Goal: Information Seeking & Learning: Learn about a topic

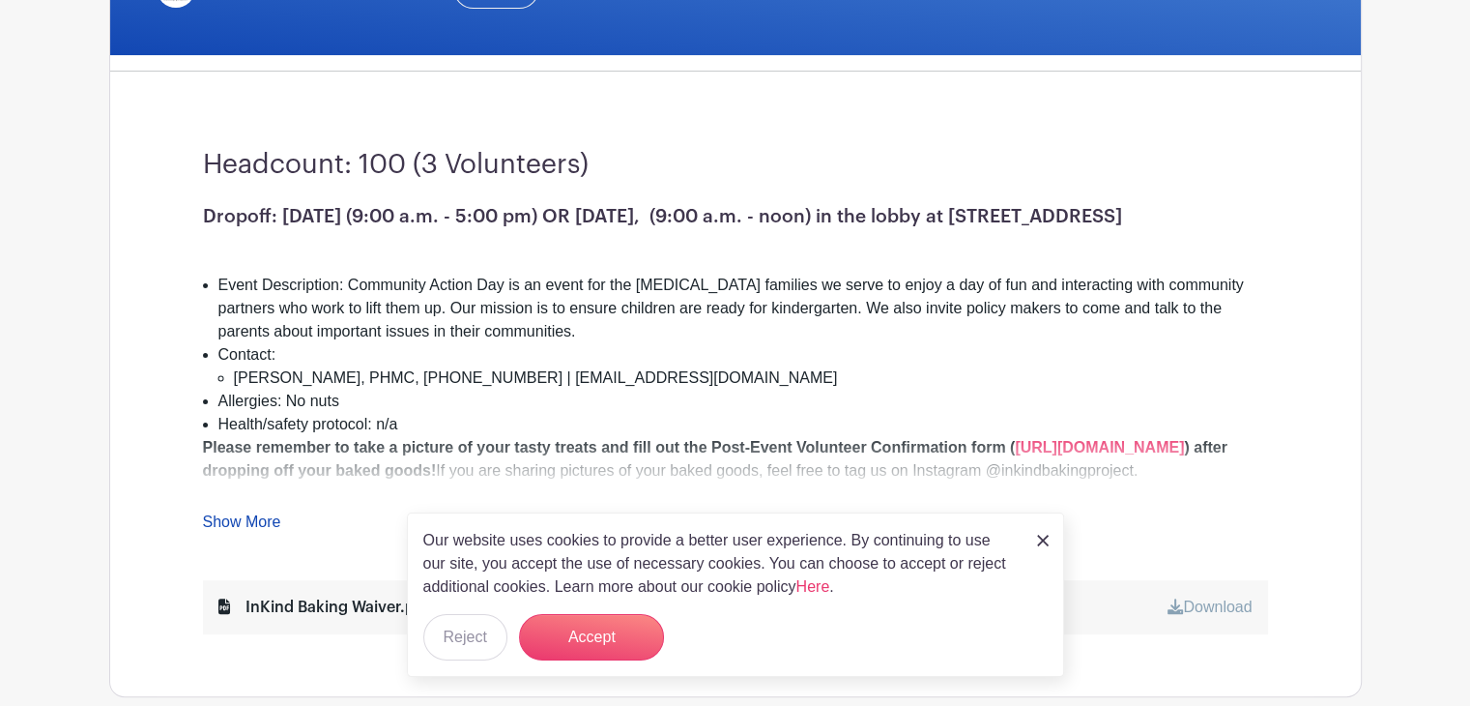
scroll to position [483, 0]
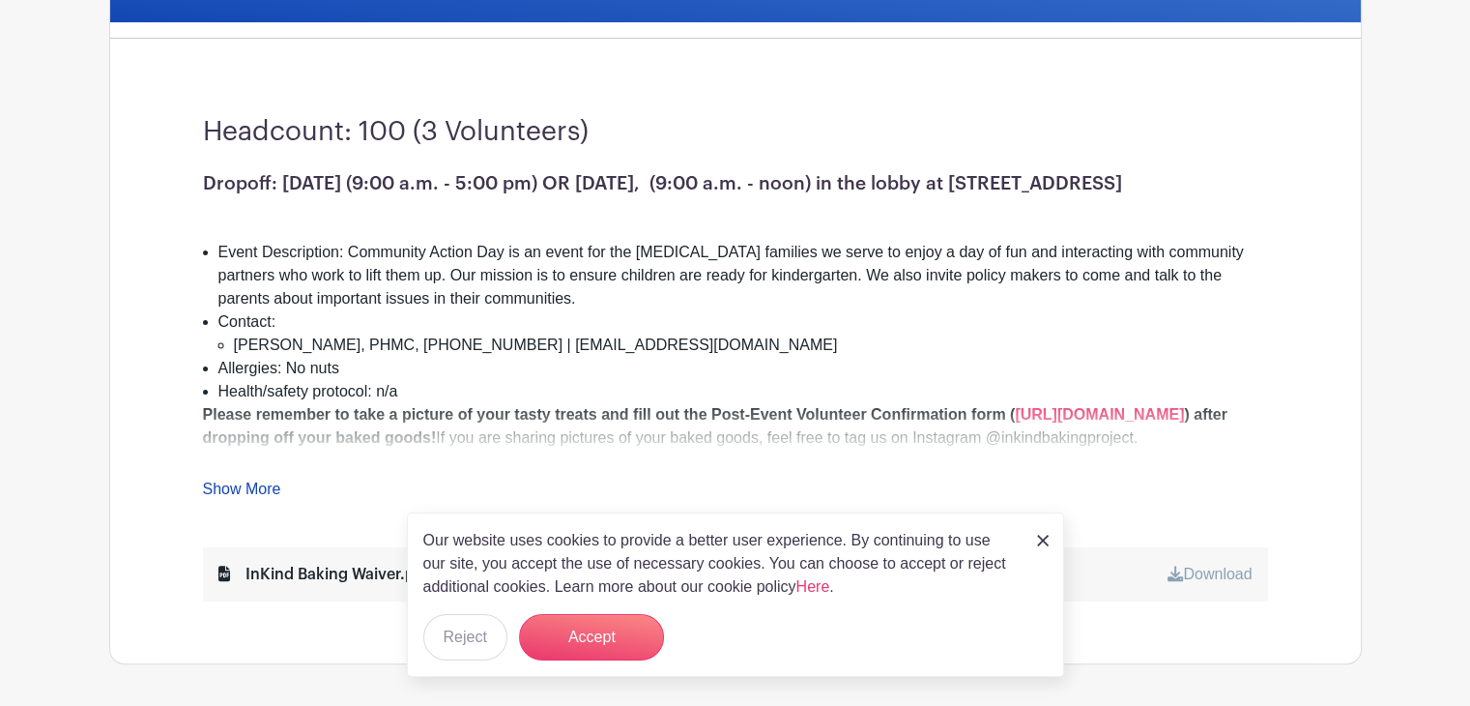
click at [1033, 536] on div "Our website uses cookies to provide a better user experience. By continuing to …" at bounding box center [735, 594] width 657 height 164
click at [1045, 541] on img at bounding box center [1043, 541] width 12 height 12
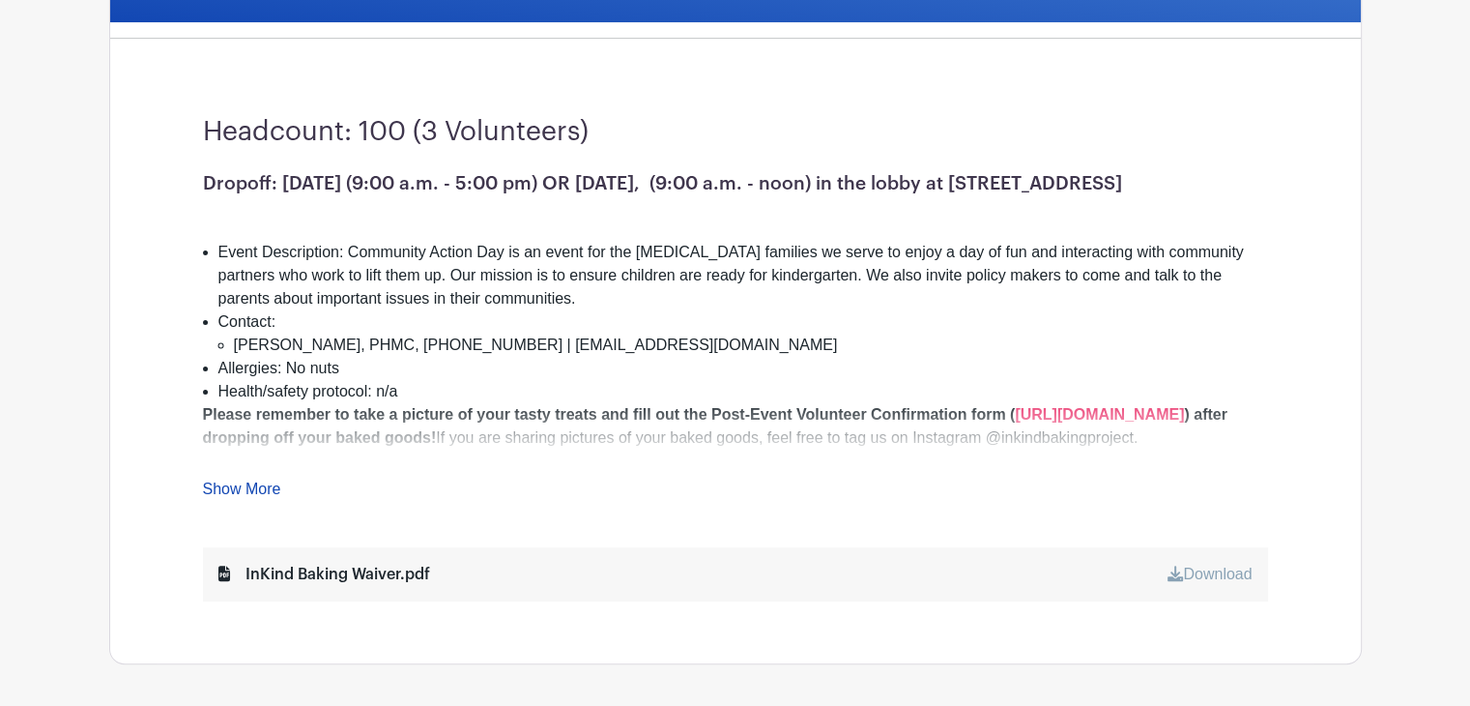
click at [229, 478] on div "Dropoff: Friday, October 10 (9:00 a.m. - 5:00 pm) OR Saturday, October 11, (9:0…" at bounding box center [735, 336] width 1065 height 329
click at [232, 484] on link "Show More" at bounding box center [242, 492] width 78 height 24
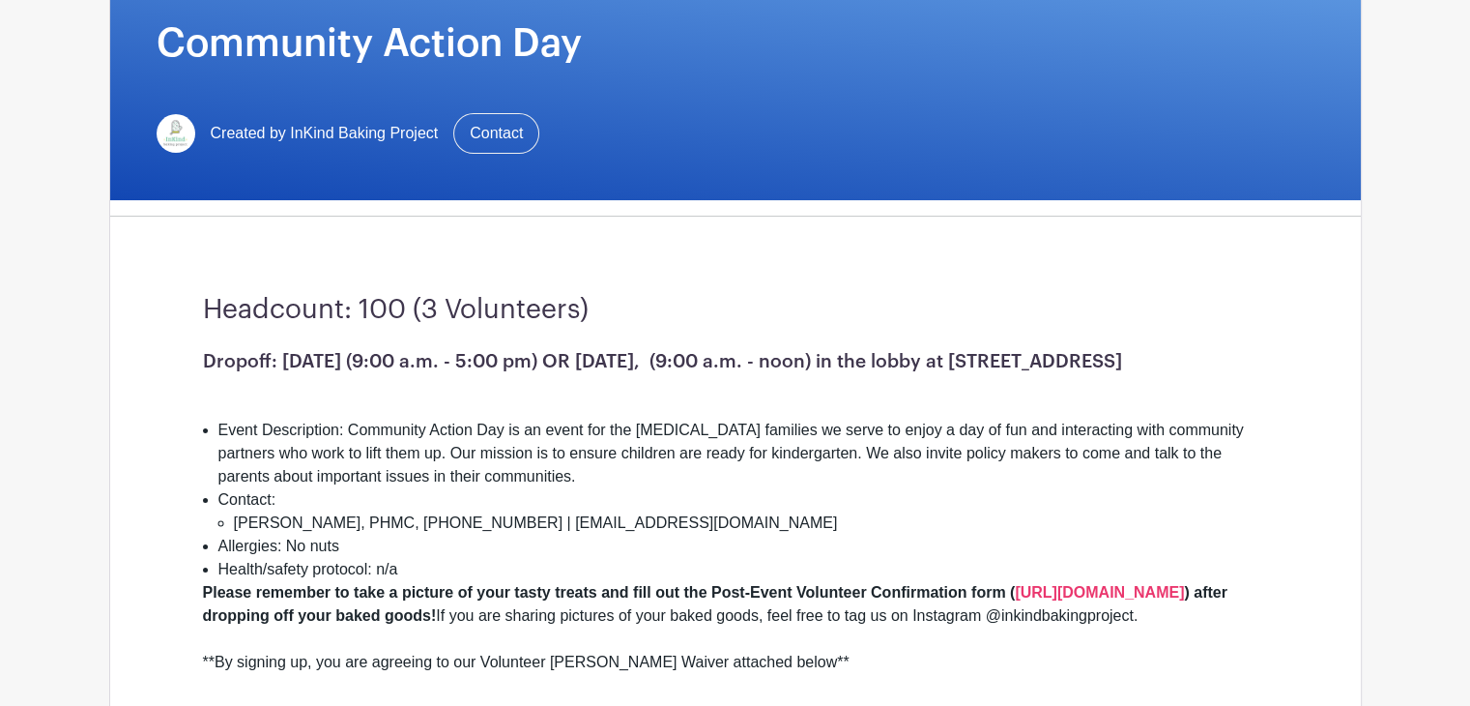
scroll to position [0, 0]
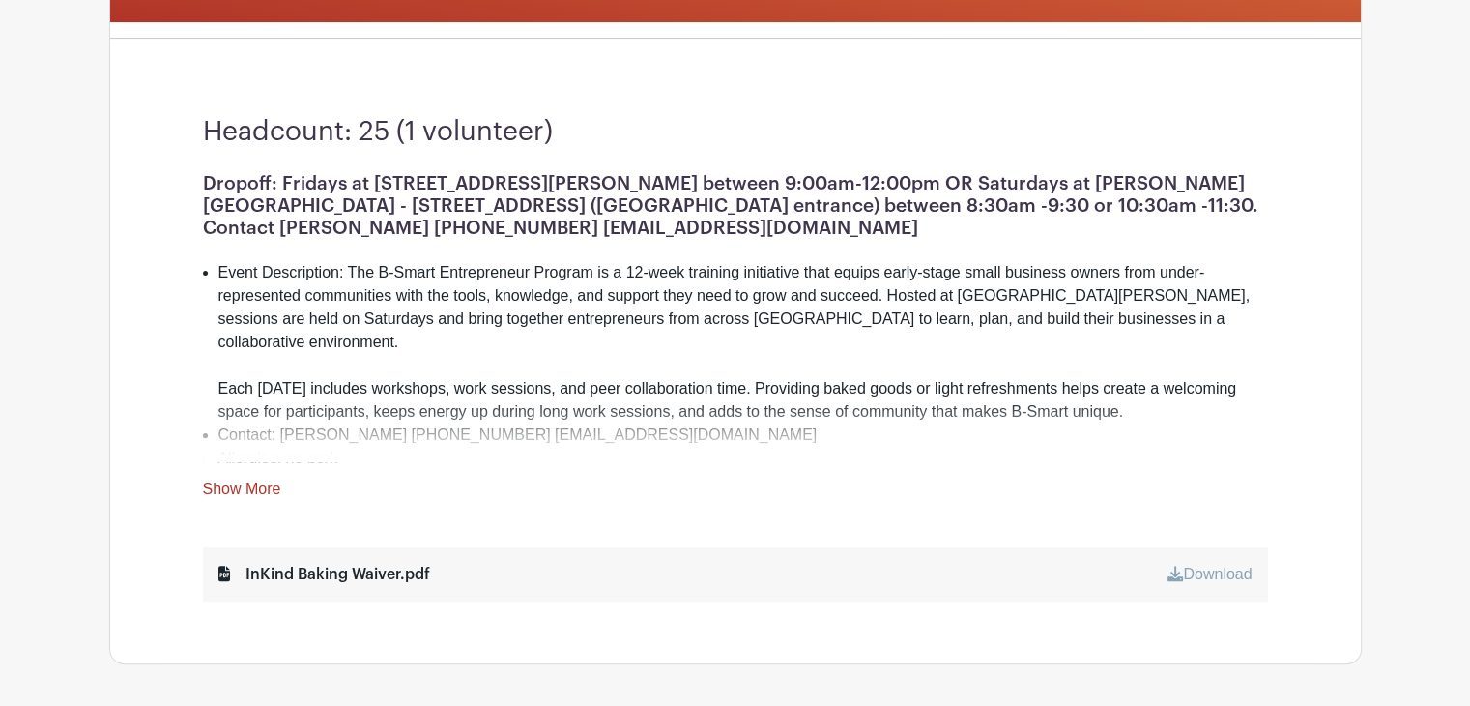
scroll to position [580, 0]
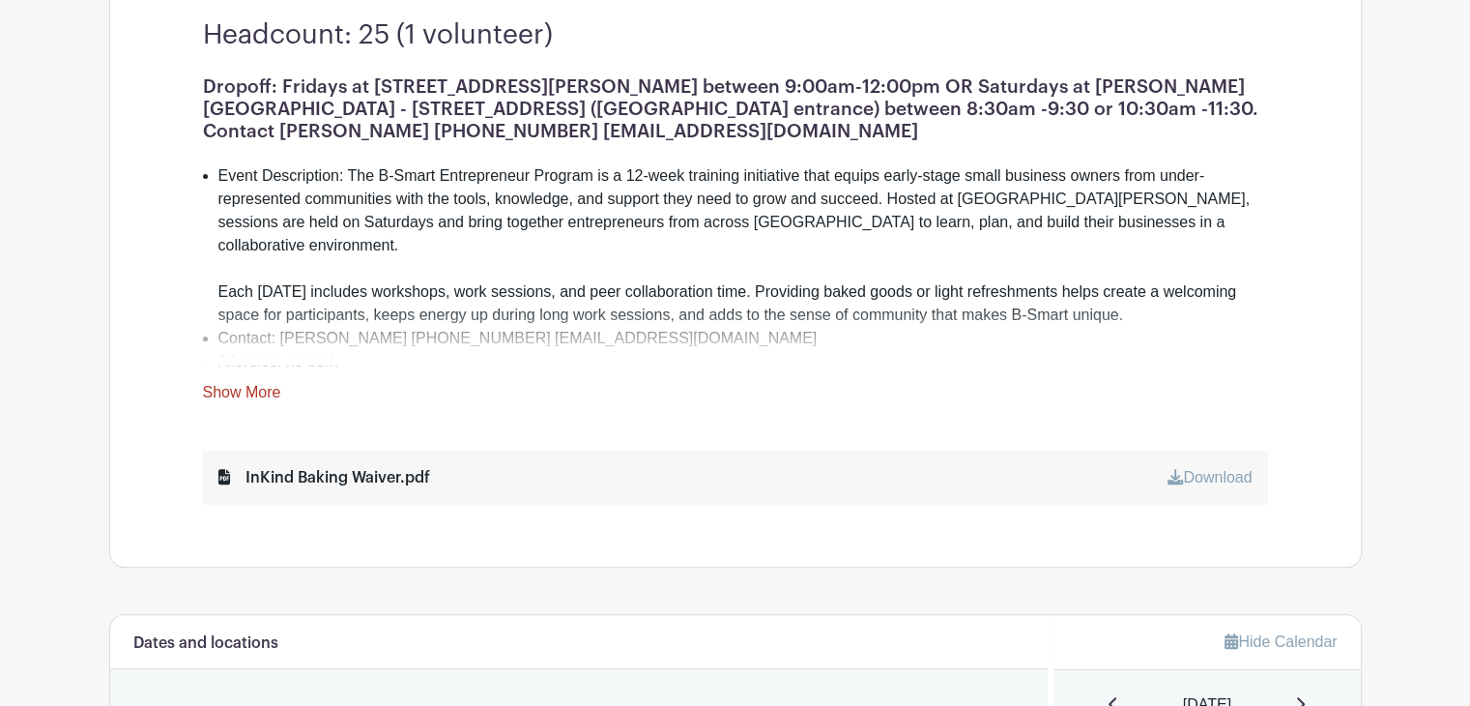
click at [224, 384] on link "Show More" at bounding box center [242, 396] width 78 height 24
